Goal: Check status: Check status

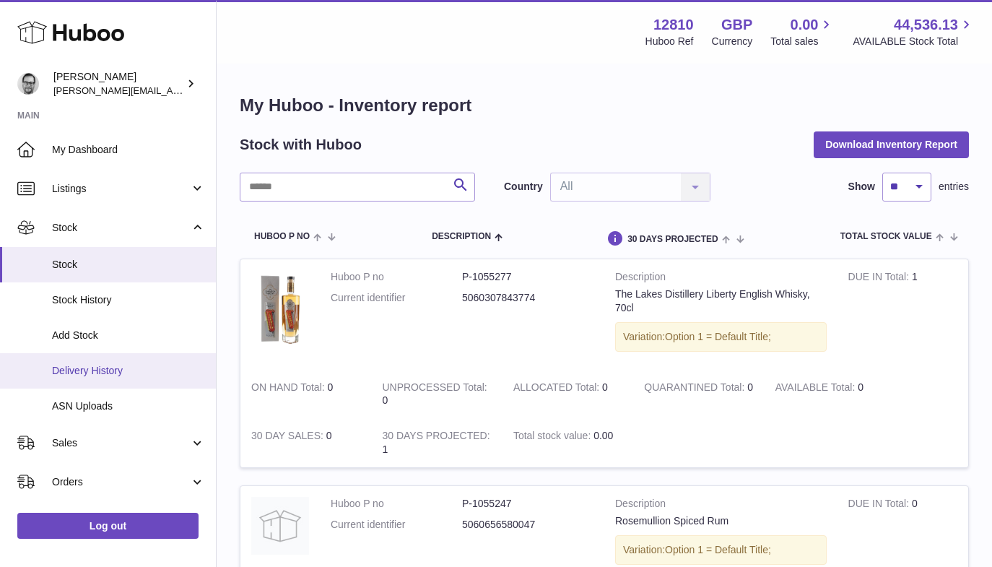
click at [82, 369] on span "Delivery History" at bounding box center [128, 371] width 153 height 14
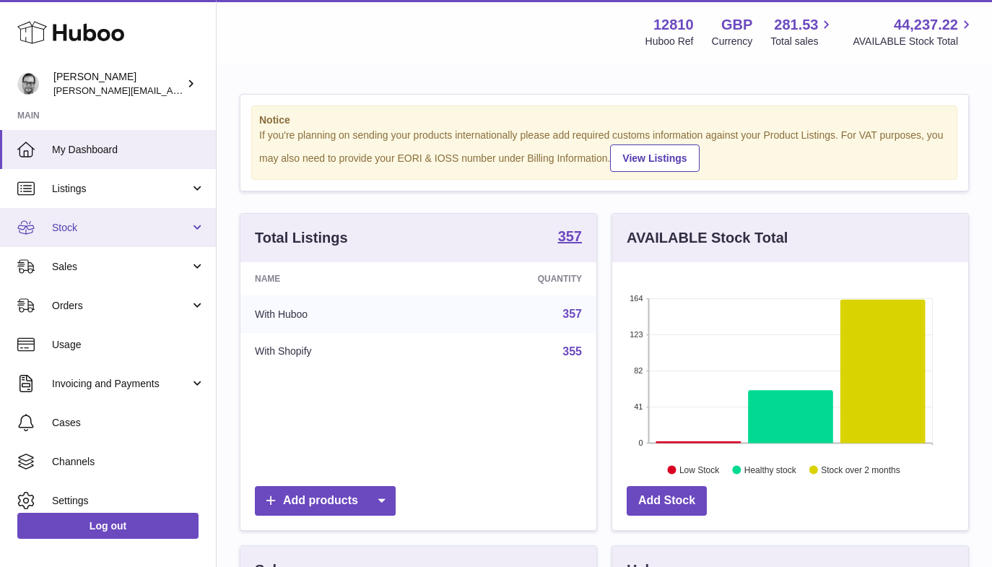
scroll to position [225, 356]
click at [91, 229] on span "Stock" at bounding box center [121, 228] width 138 height 14
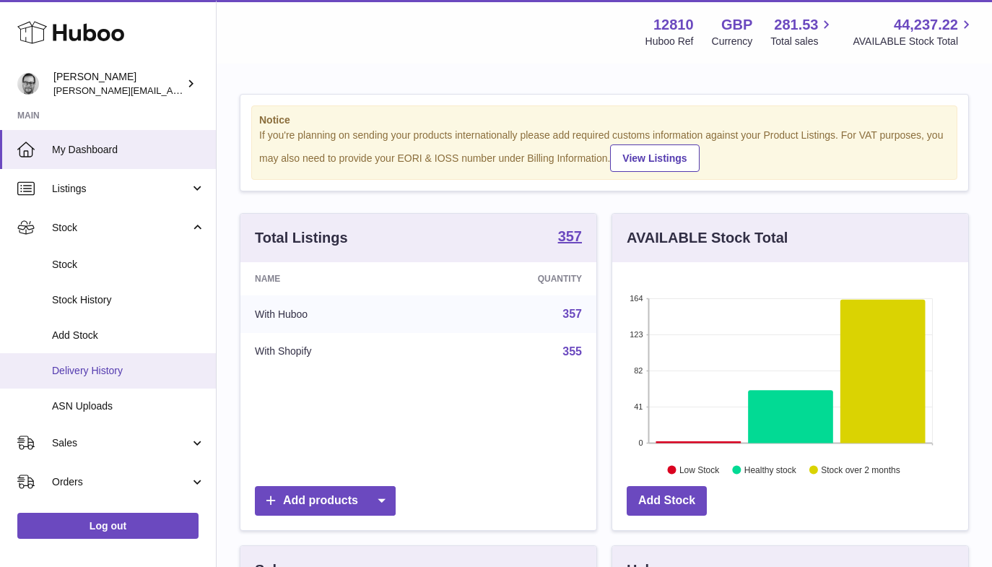
click at [105, 371] on span "Delivery History" at bounding box center [128, 371] width 153 height 14
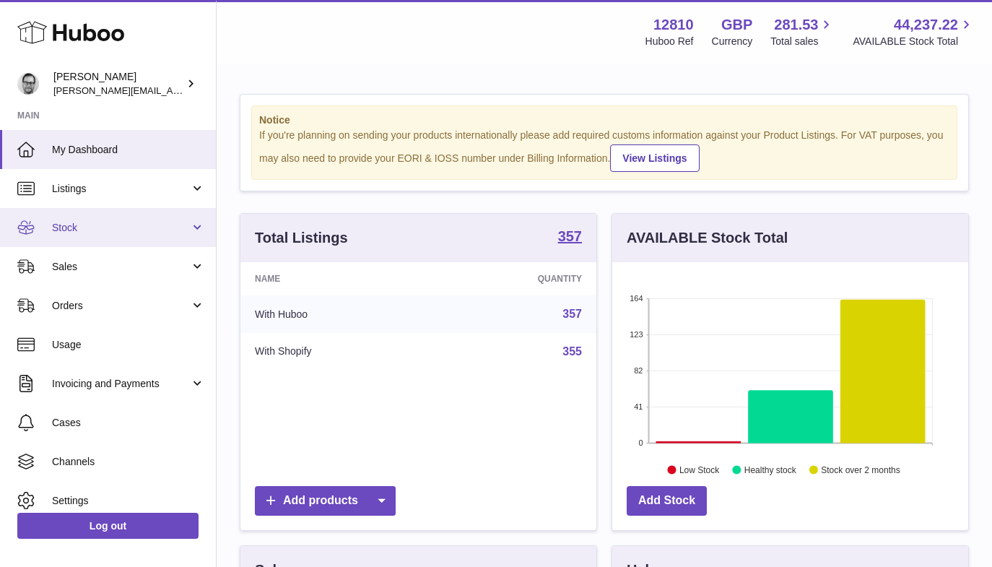
click at [79, 233] on span "Stock" at bounding box center [121, 228] width 138 height 14
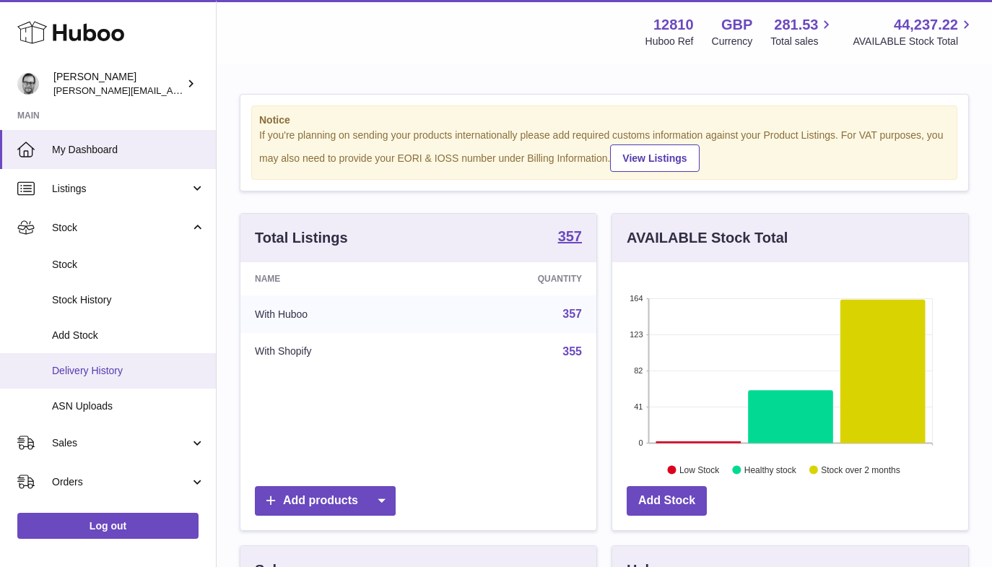
click at [88, 376] on span "Delivery History" at bounding box center [128, 371] width 153 height 14
